Goal: Check status

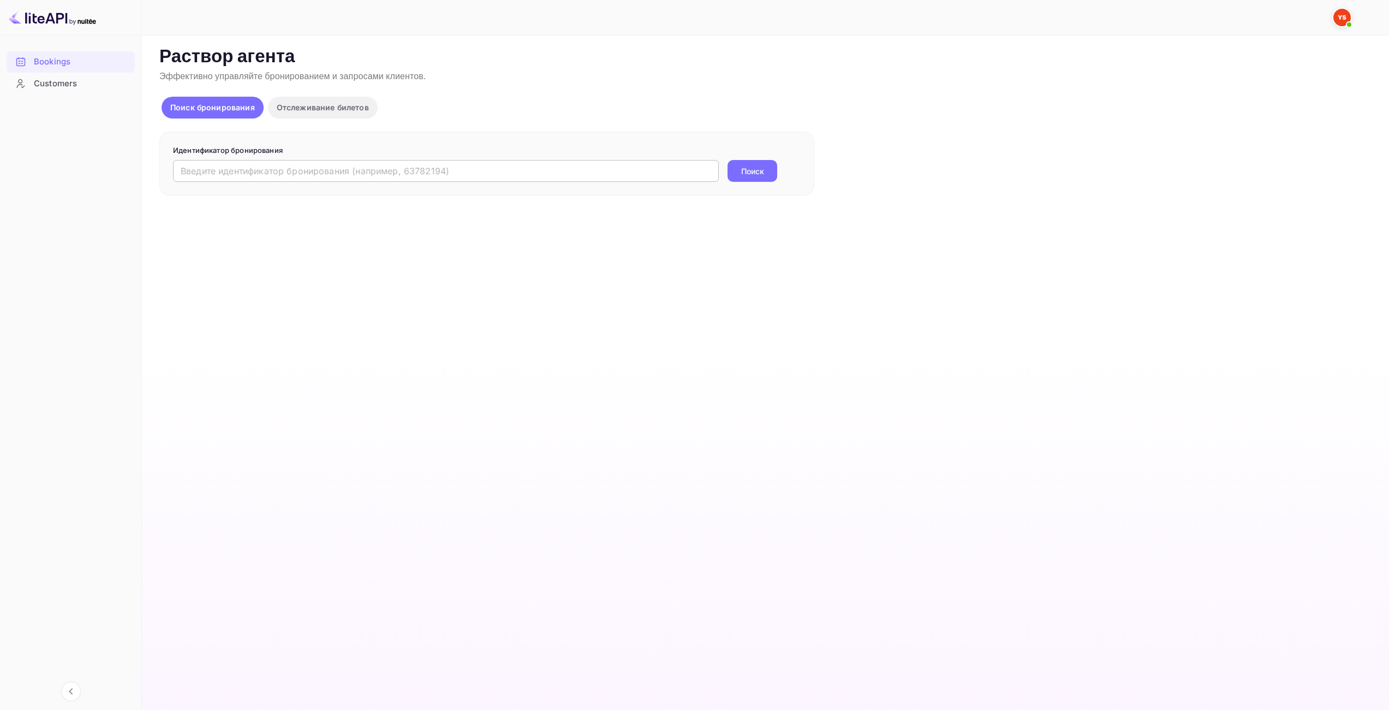
click at [541, 167] on input "text" at bounding box center [446, 171] width 546 height 22
drag, startPoint x: 683, startPoint y: 173, endPoint x: 7, endPoint y: 190, distance: 677.0
click at [0, 187] on div "Бронирования Клиенты Now you can check your travel website directly from the li…" at bounding box center [694, 355] width 1389 height 710
paste input "9754934"
type input "9754934"
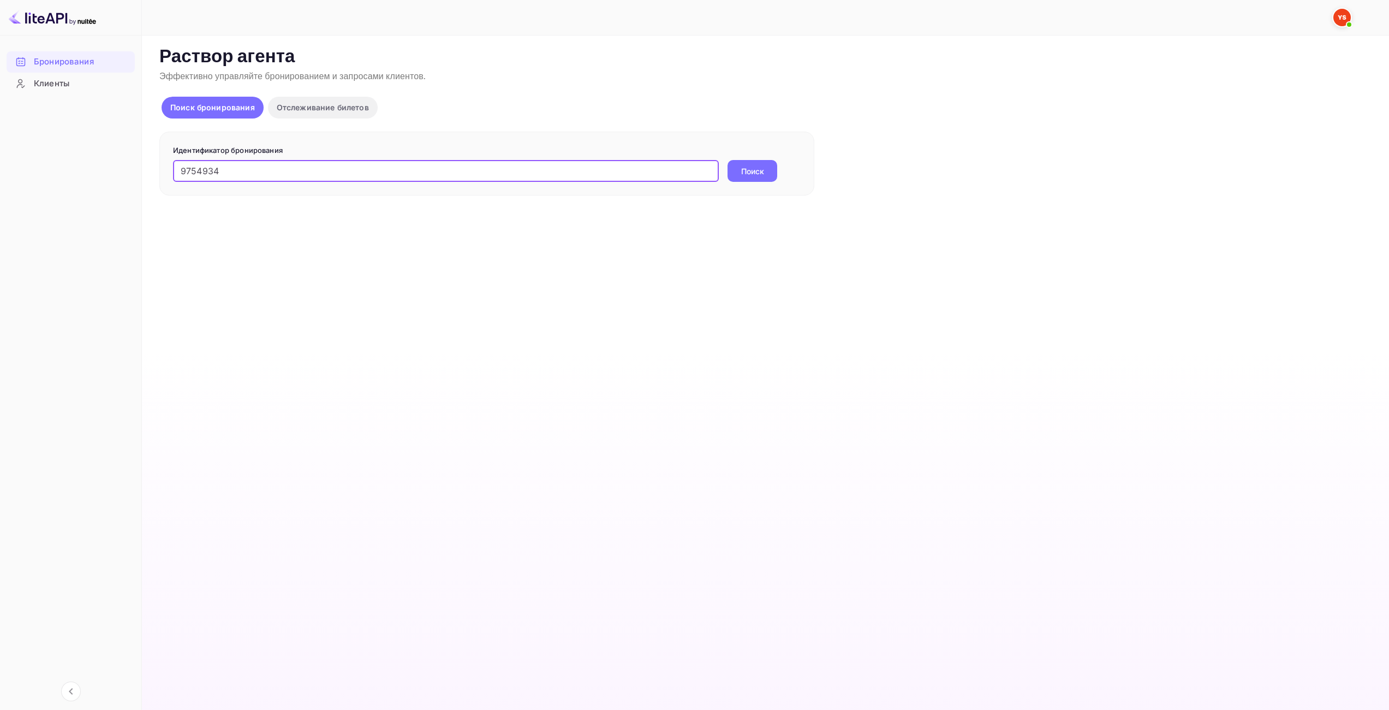
click at [764, 176] on button "Поиск" at bounding box center [753, 171] width 50 height 22
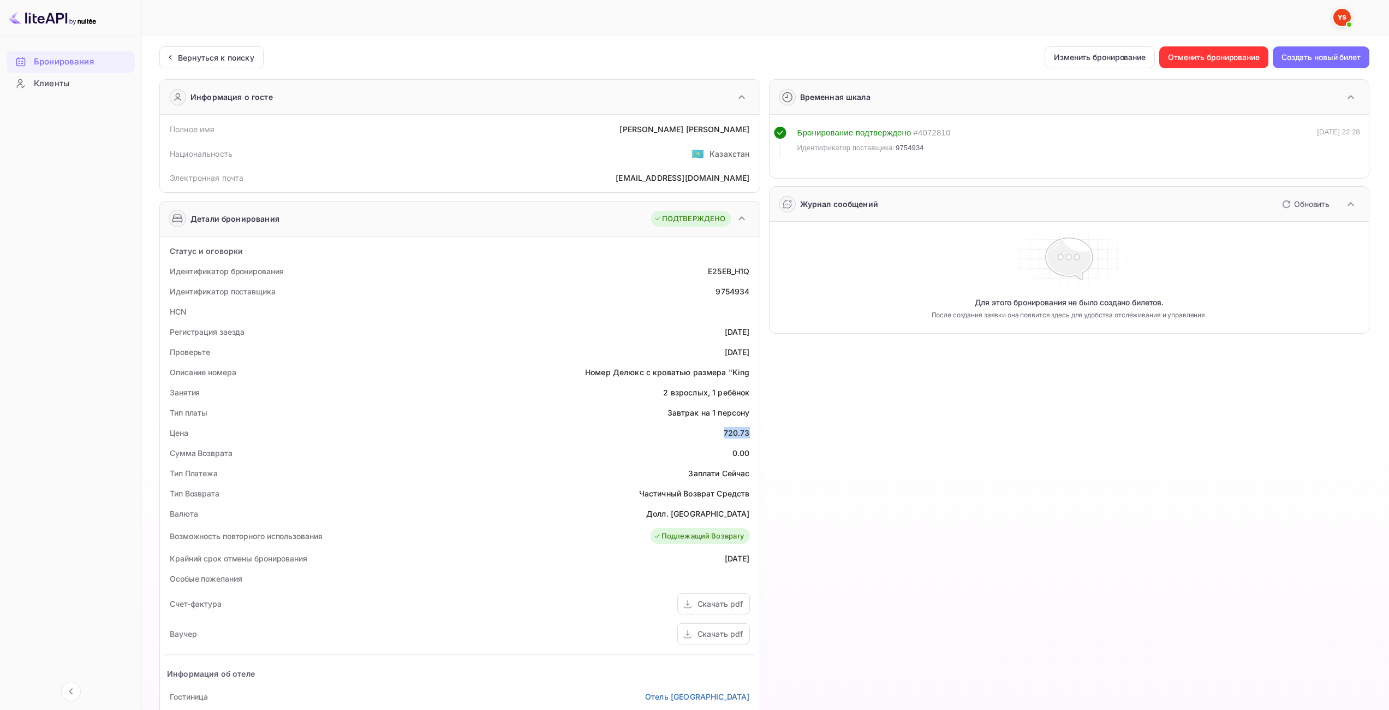
drag, startPoint x: 726, startPoint y: 437, endPoint x: 750, endPoint y: 434, distance: 24.7
click at [750, 434] on div "Цена 720.73" at bounding box center [459, 432] width 591 height 20
copy div "720.73"
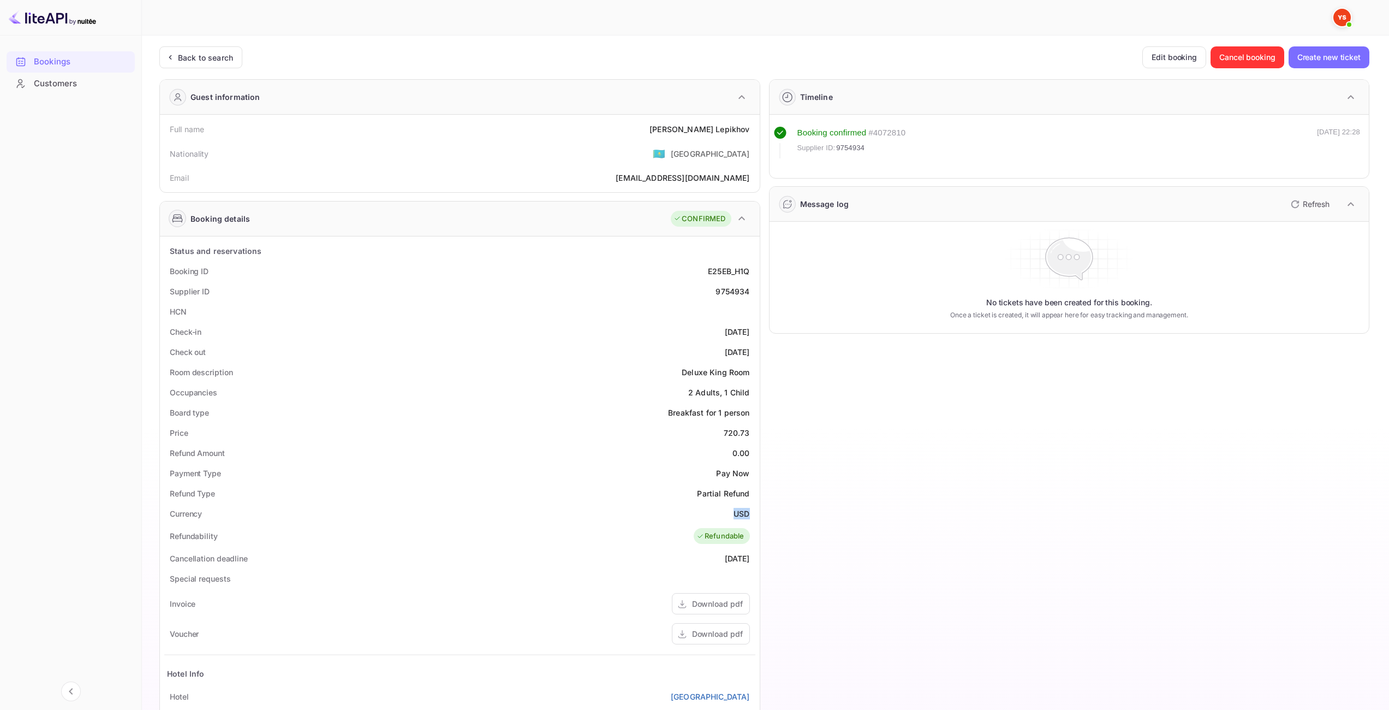
drag, startPoint x: 744, startPoint y: 512, endPoint x: 753, endPoint y: 512, distance: 8.7
click at [753, 512] on div "Currency USD" at bounding box center [459, 513] width 591 height 20
copy ya-tr-span "USD"
